Goal: Obtain resource: Obtain resource

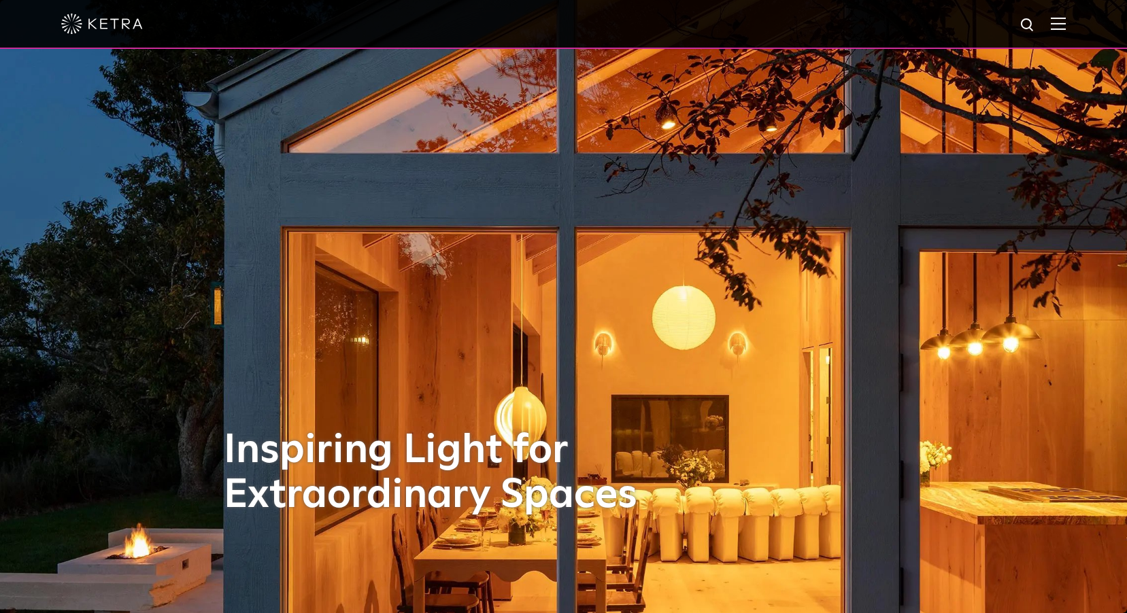
click at [1066, 30] on img at bounding box center [1058, 23] width 15 height 13
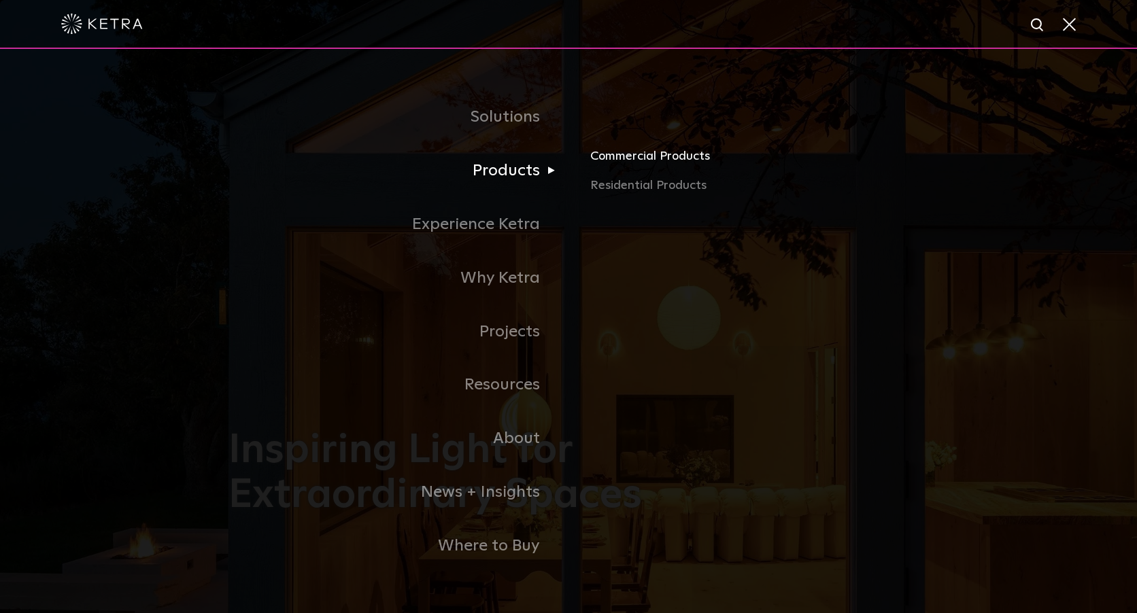
click at [607, 160] on link "Commercial Products" at bounding box center [749, 161] width 318 height 30
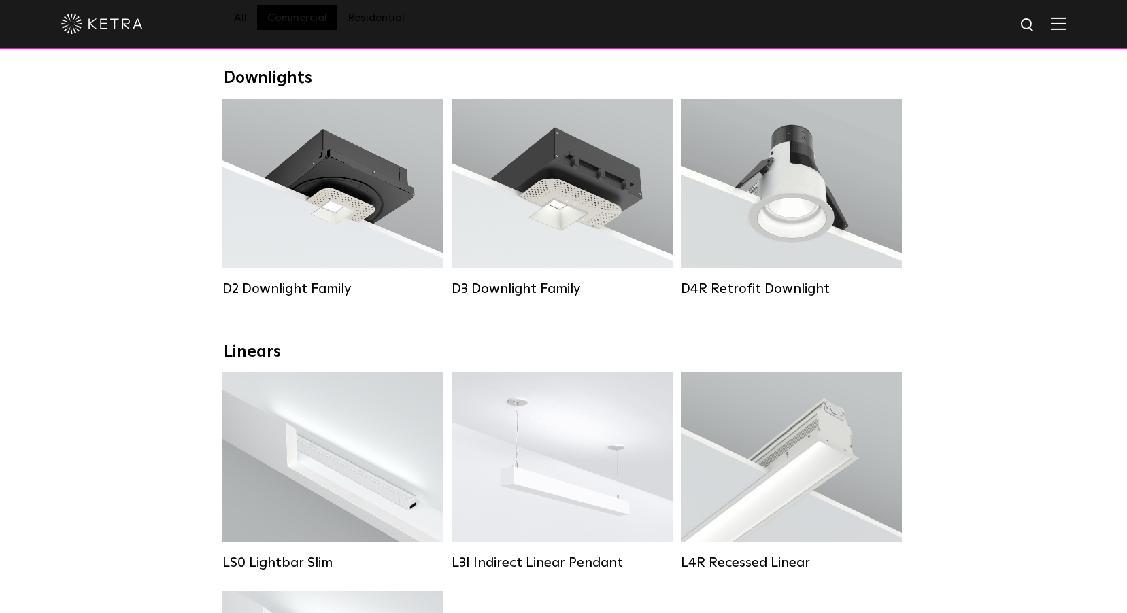
scroll to position [408, 0]
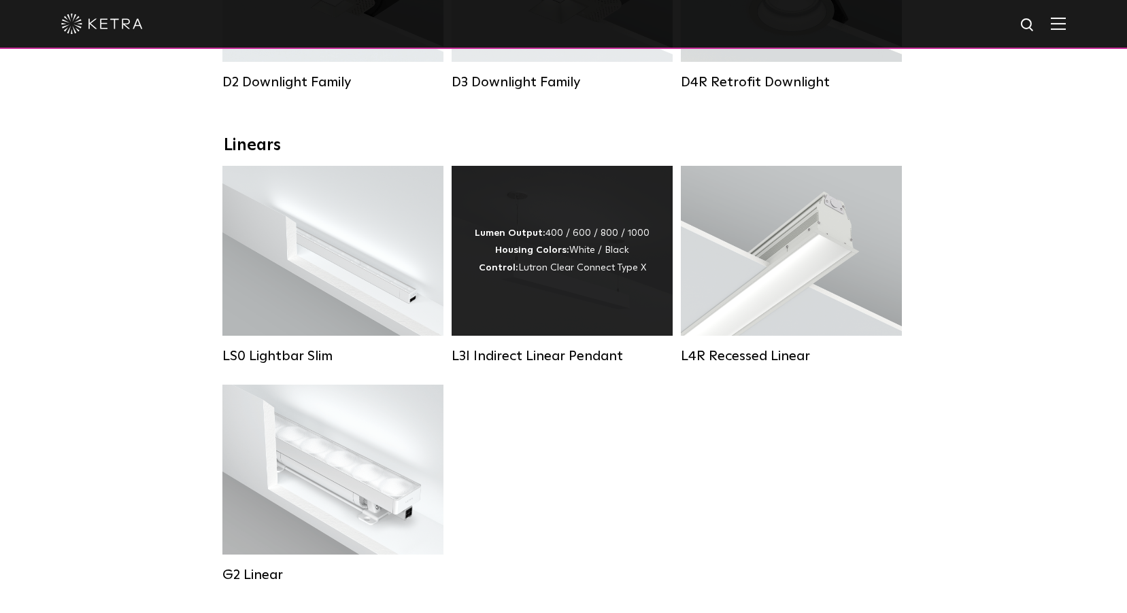
click at [595, 310] on div "Lumen Output: 400 / 600 / 800 / 1000 Housing Colors: White / Black Control: Lut…" at bounding box center [562, 251] width 221 height 170
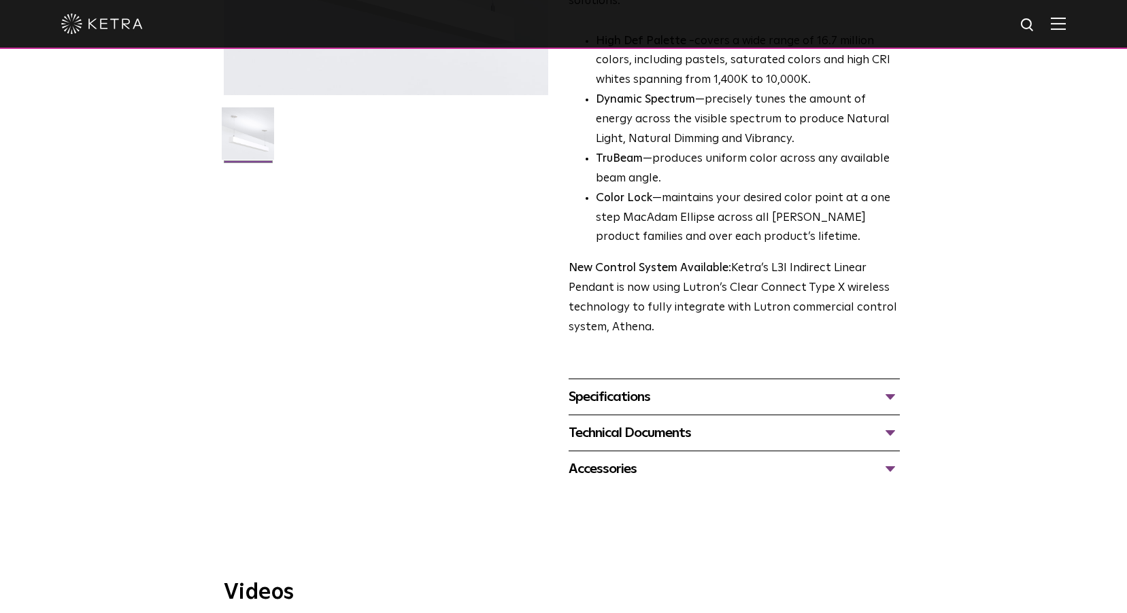
scroll to position [340, 0]
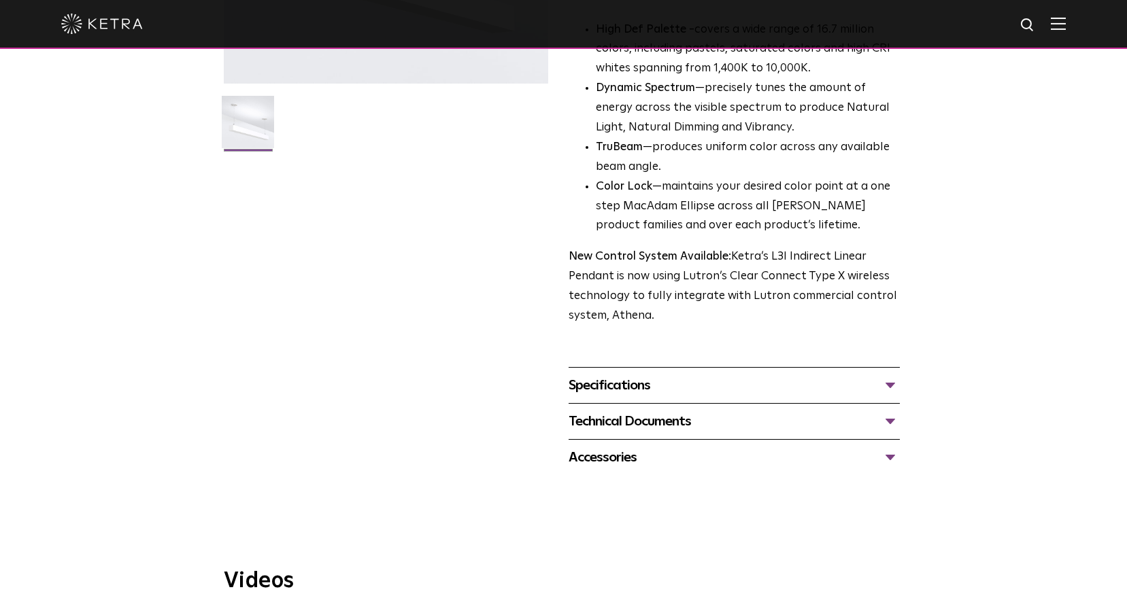
click at [774, 411] on div "Technical Documents" at bounding box center [734, 422] width 331 height 22
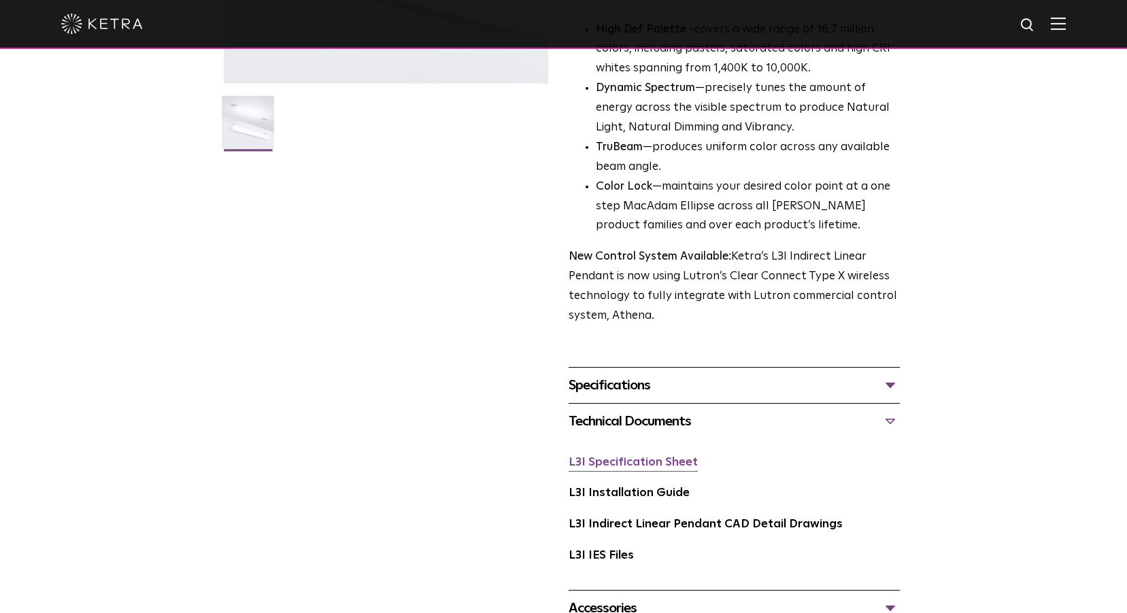
click at [663, 457] on link "L3I Specification Sheet" at bounding box center [633, 463] width 129 height 12
